Goal: Task Accomplishment & Management: Use online tool/utility

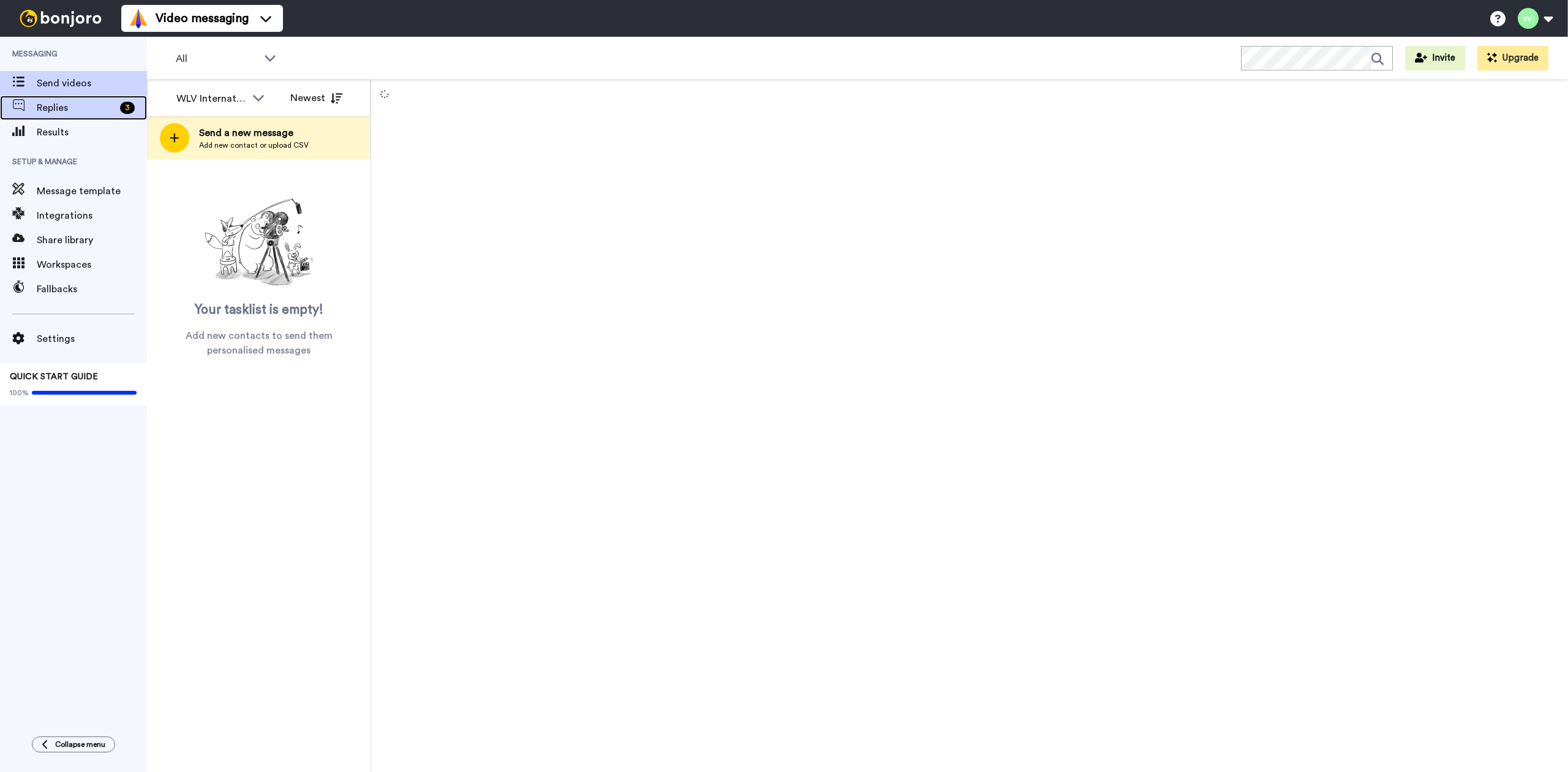
click at [96, 109] on span "Replies" at bounding box center [75, 108] width 78 height 15
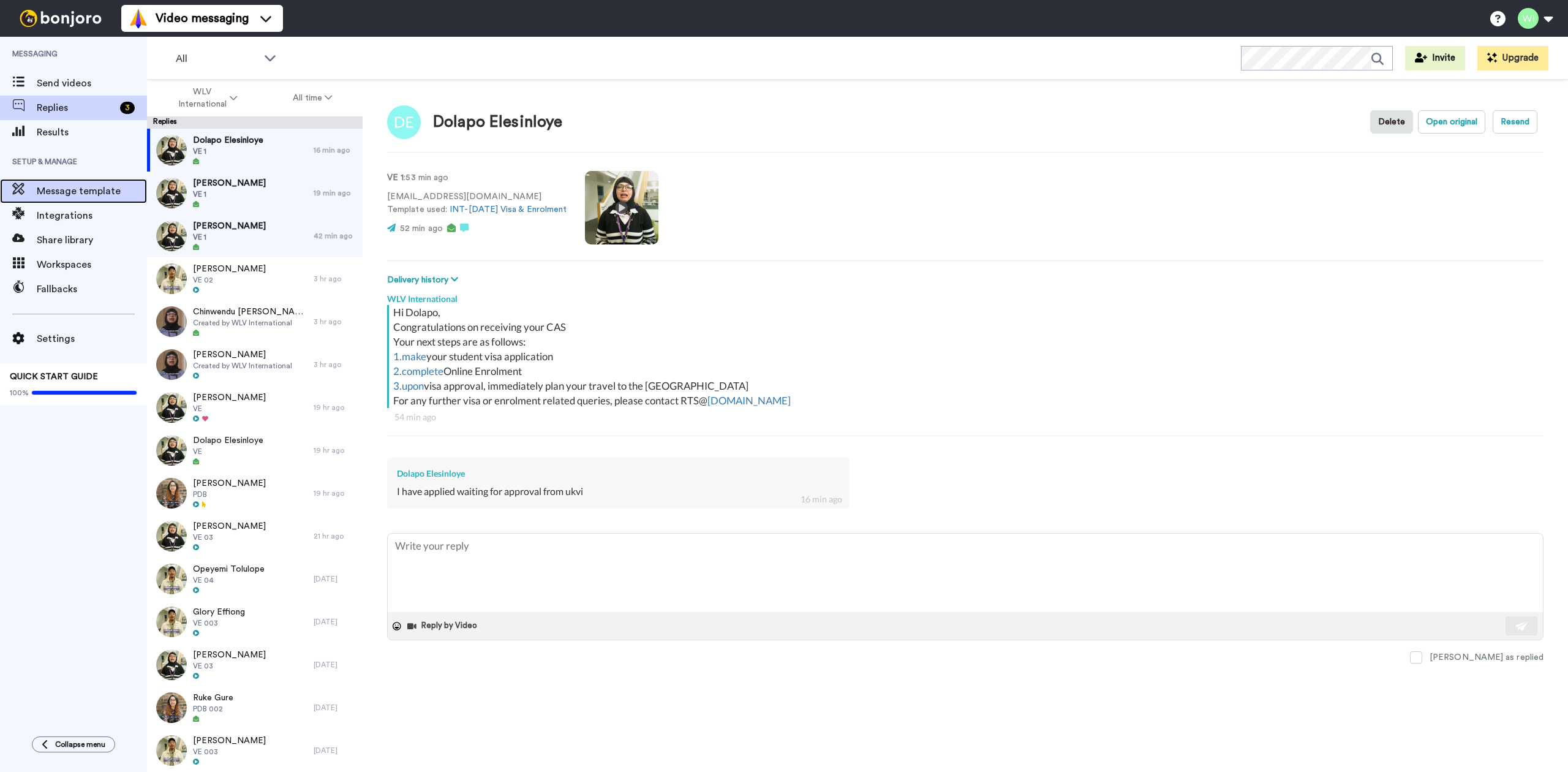
click at [87, 194] on span "Message template" at bounding box center [92, 192] width 110 height 15
type textarea "x"
